Goal: Task Accomplishment & Management: Use online tool/utility

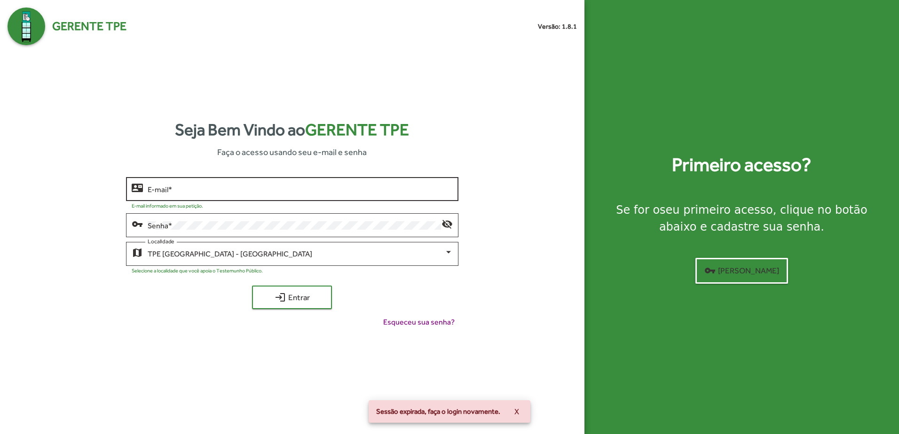
click at [297, 192] on input "E-mail *" at bounding box center [300, 189] width 305 height 8
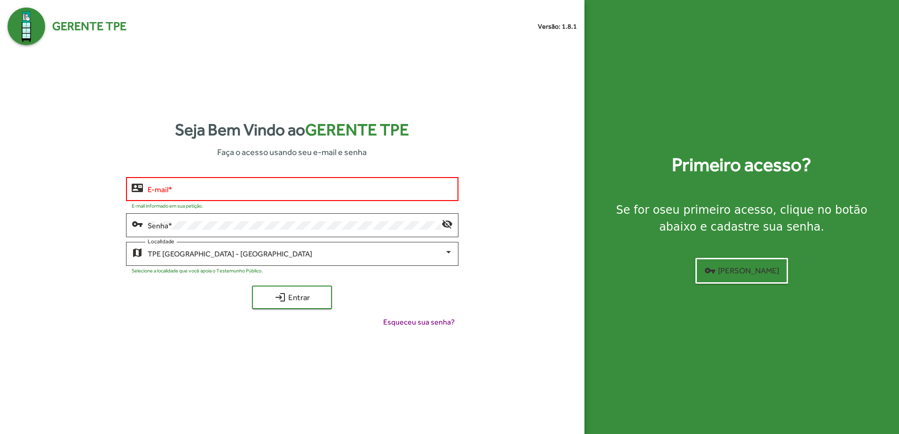
click at [232, 182] on div "E-mail *" at bounding box center [300, 188] width 305 height 26
click at [229, 190] on input "E-mail *" at bounding box center [300, 189] width 305 height 8
click at [228, 191] on input "E-mail *" at bounding box center [300, 189] width 305 height 8
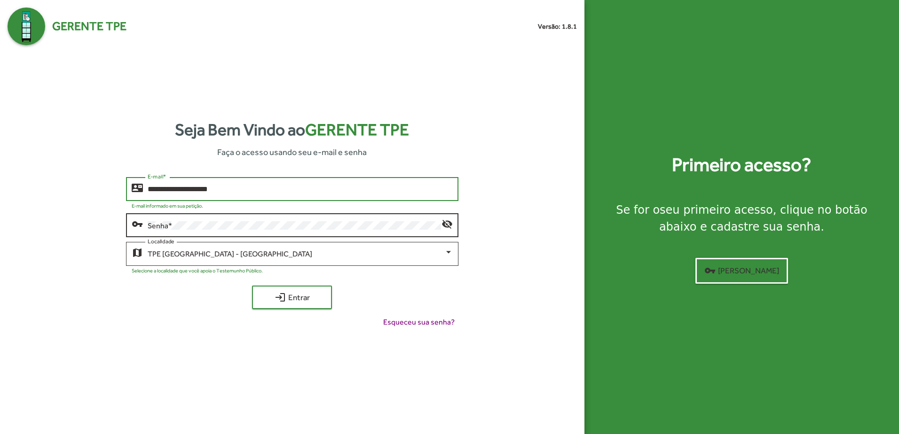
type input "**********"
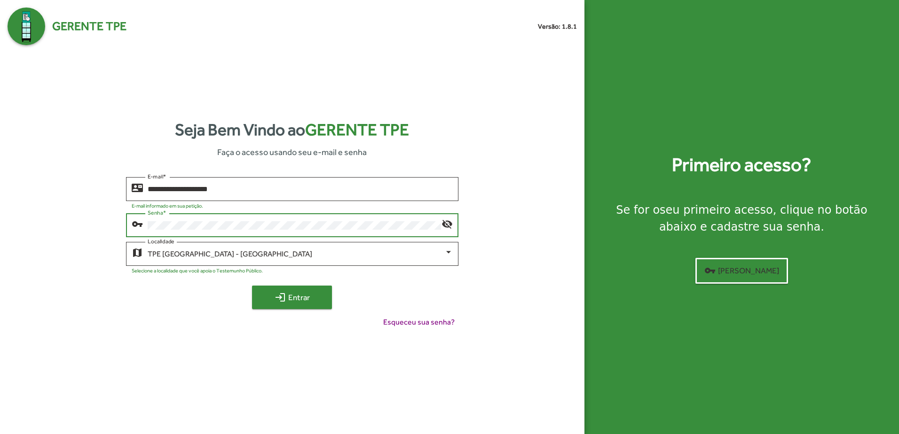
click at [282, 300] on mat-icon "login" at bounding box center [279, 297] width 11 height 11
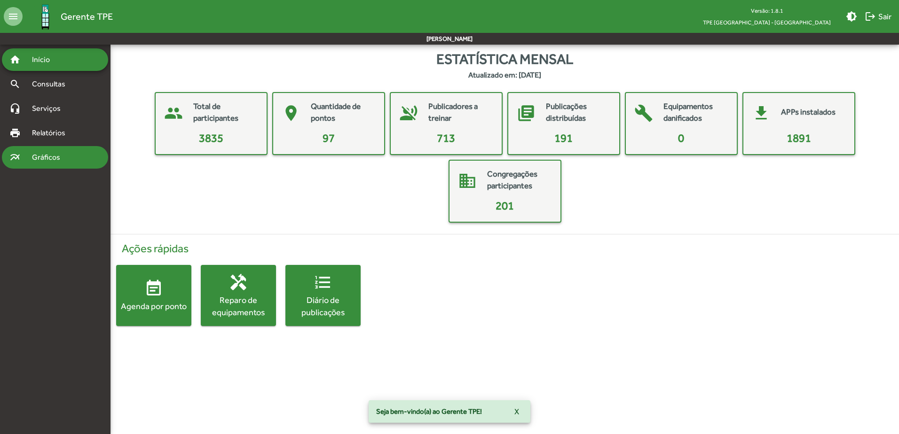
click at [65, 157] on span "Gráficos" at bounding box center [49, 157] width 47 height 11
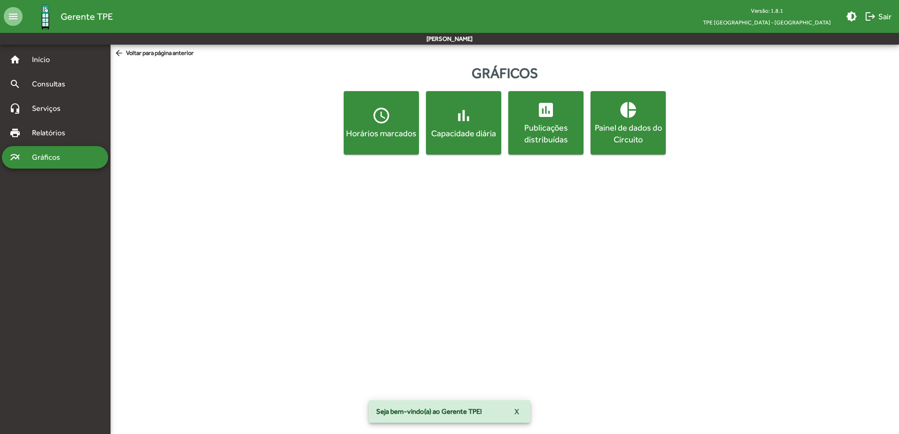
click at [393, 137] on div "Horários marcados" at bounding box center [380, 133] width 71 height 12
click mat-icon "refresh"
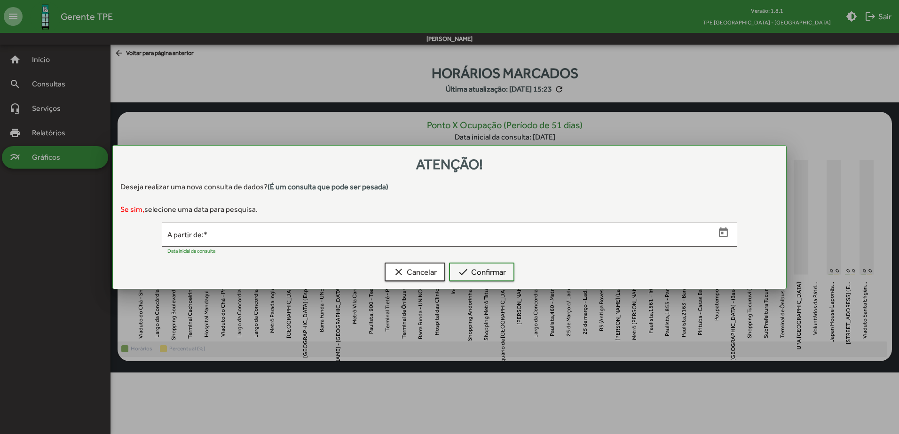
click at [509, 245] on div at bounding box center [473, 249] width 516 height 9
click at [723, 242] on div "A partir de: *" at bounding box center [449, 234] width 575 height 26
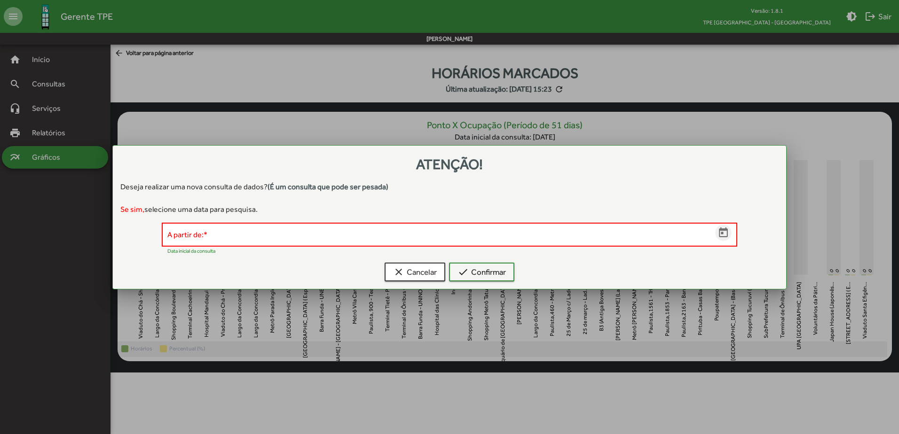
click at [724, 237] on icon "Open calendar" at bounding box center [723, 232] width 9 height 10
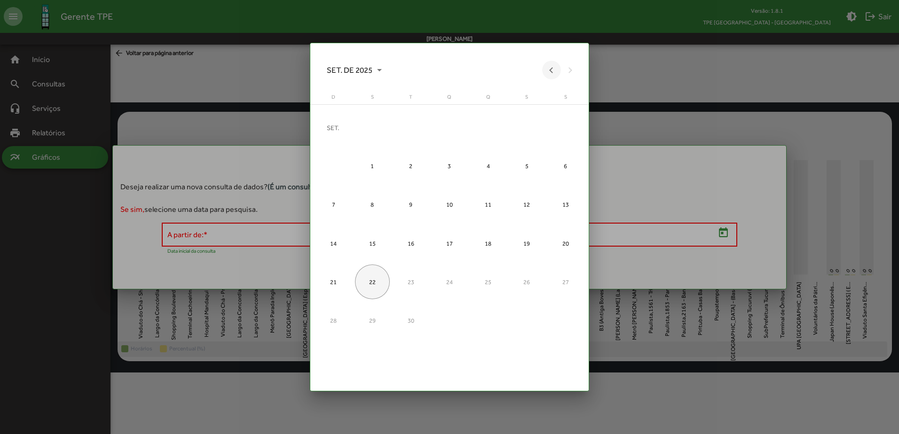
click at [549, 75] on button "Previous month" at bounding box center [551, 70] width 19 height 19
click at [549, 74] on button "Previous month" at bounding box center [551, 70] width 19 height 19
click at [549, 74] on div "JUN. DE 2025" at bounding box center [449, 70] width 260 height 19
click at [453, 42] on div at bounding box center [449, 217] width 899 height 434
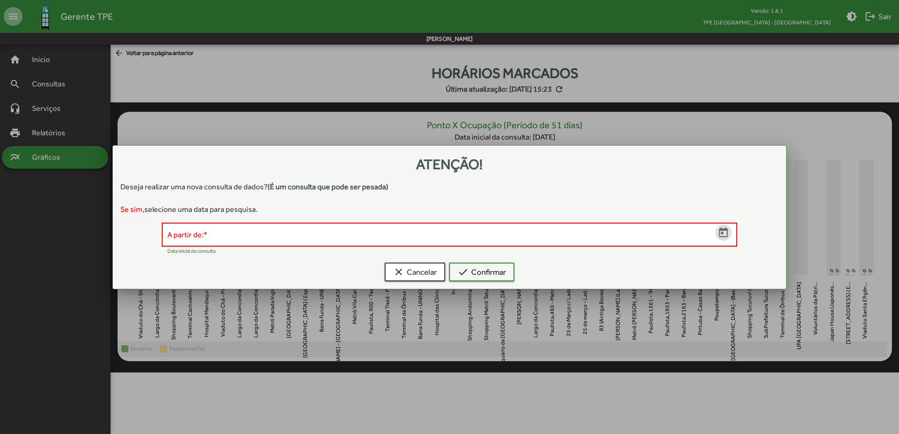
click at [719, 235] on icon "Open calendar" at bounding box center [723, 232] width 9 height 10
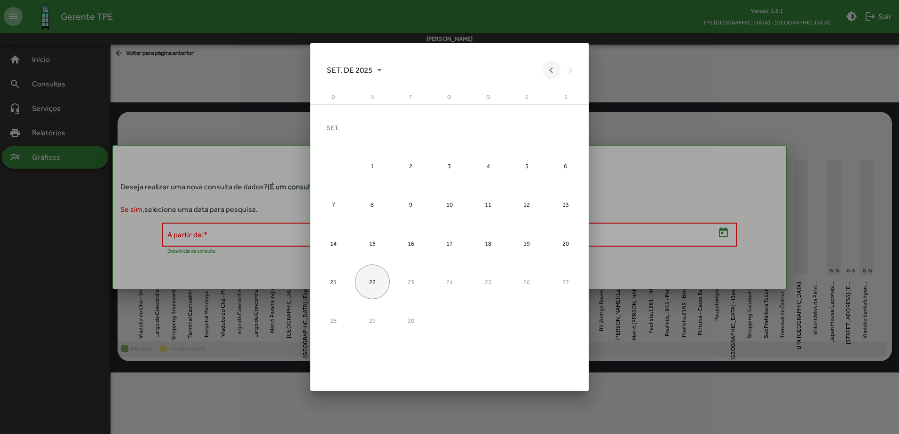
click at [547, 76] on button "Previous month" at bounding box center [551, 70] width 19 height 19
click at [548, 76] on button "Previous month" at bounding box center [551, 70] width 19 height 19
click at [549, 75] on div "JUN. DE 2025" at bounding box center [449, 70] width 260 height 19
click at [408, 278] on div "24" at bounding box center [410, 282] width 35 height 35
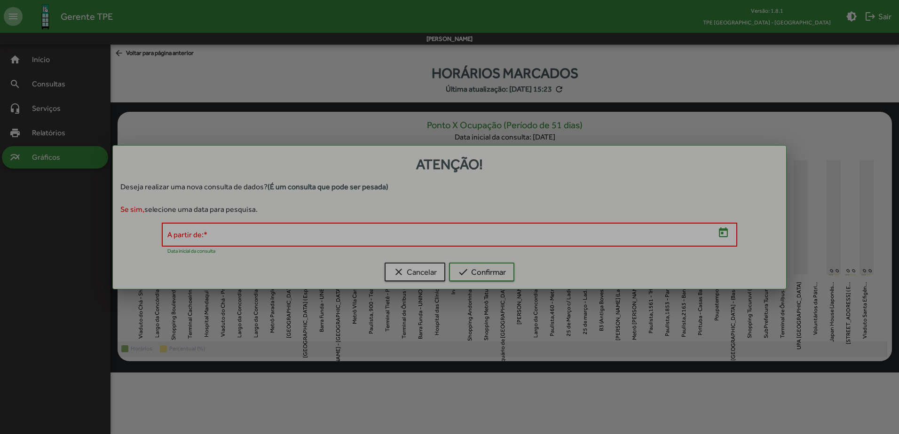
type input "**********"
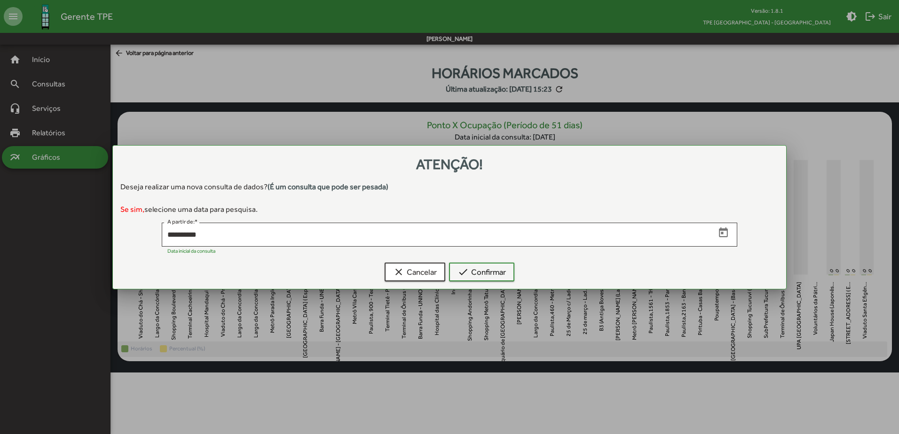
click at [489, 259] on div "clear Cancelar check Confirmar" at bounding box center [449, 274] width 650 height 30
click at [497, 274] on span "check Confirmar" at bounding box center [481, 272] width 48 height 17
